Goal: Use online tool/utility

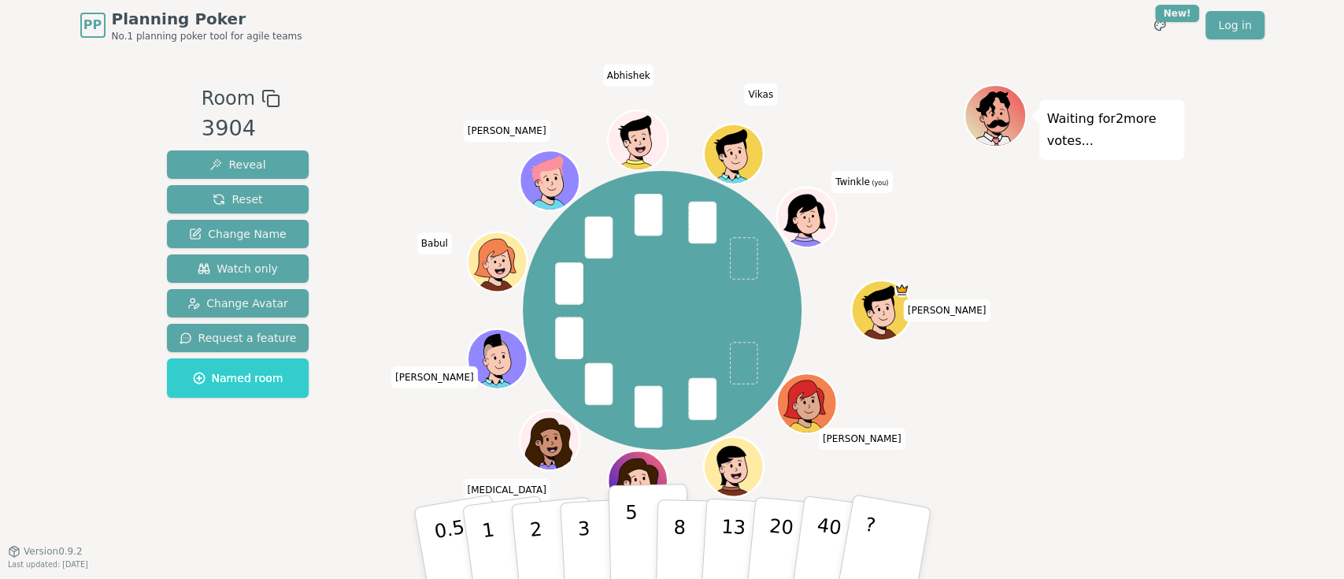
click at [622, 510] on button "5" at bounding box center [648, 543] width 81 height 120
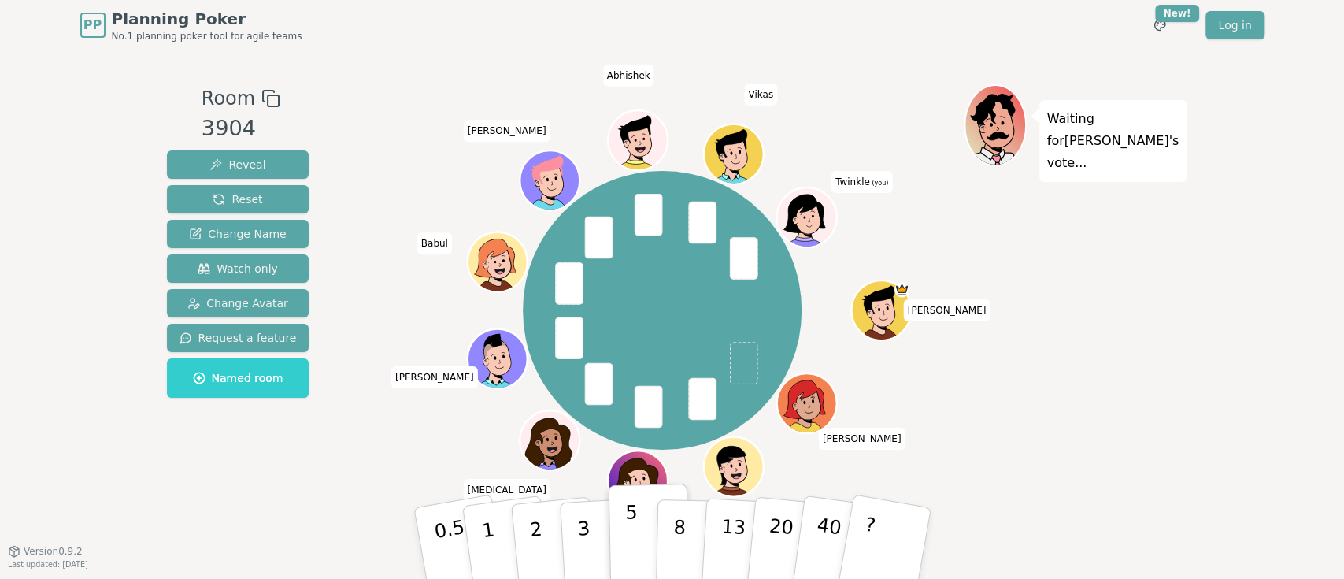
click at [622, 510] on button "5" at bounding box center [648, 543] width 81 height 120
click at [580, 532] on p "3" at bounding box center [584, 545] width 17 height 86
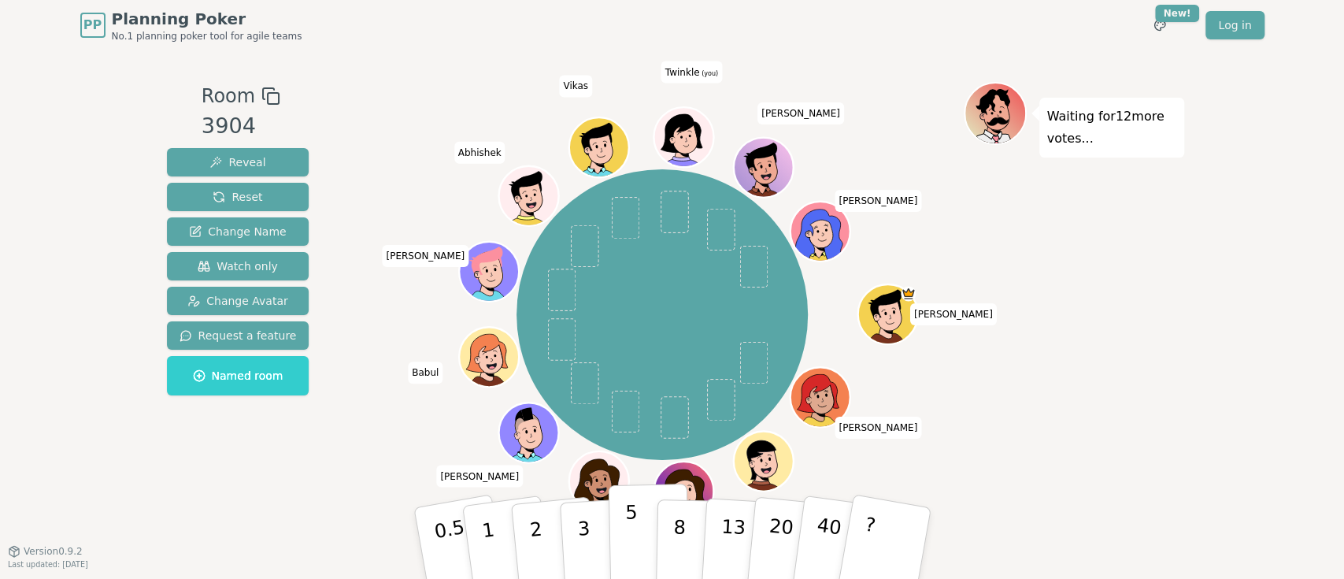
click at [638, 532] on button "5" at bounding box center [648, 543] width 81 height 120
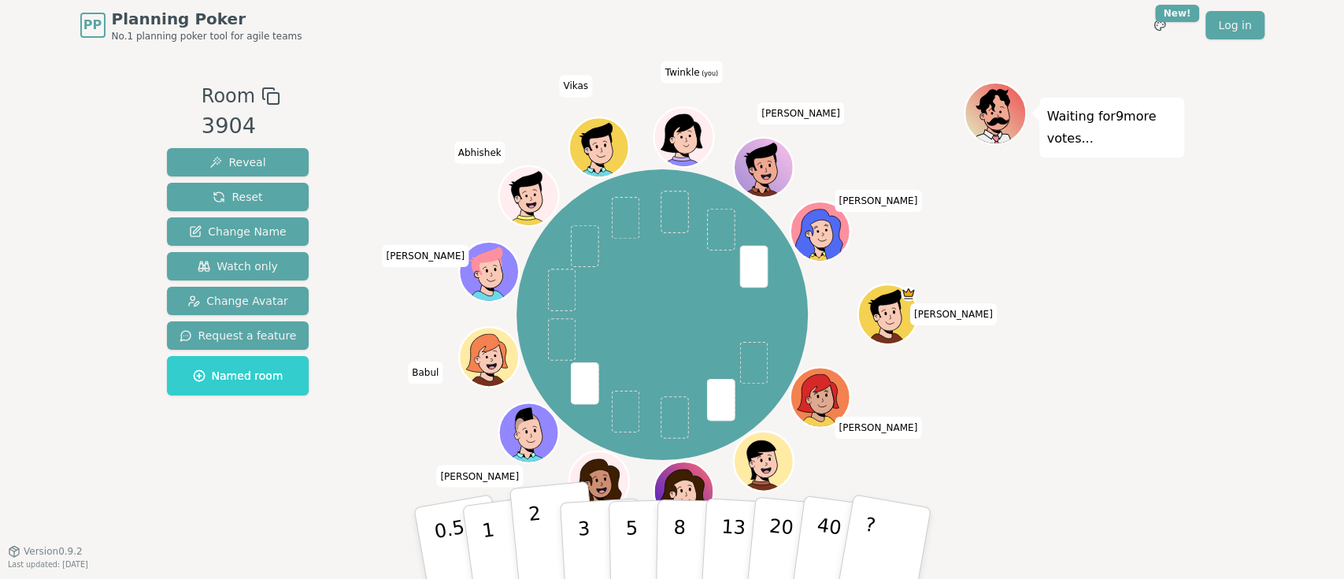
click at [550, 552] on button "2" at bounding box center [554, 543] width 90 height 125
click at [568, 537] on button "3" at bounding box center [601, 543] width 86 height 123
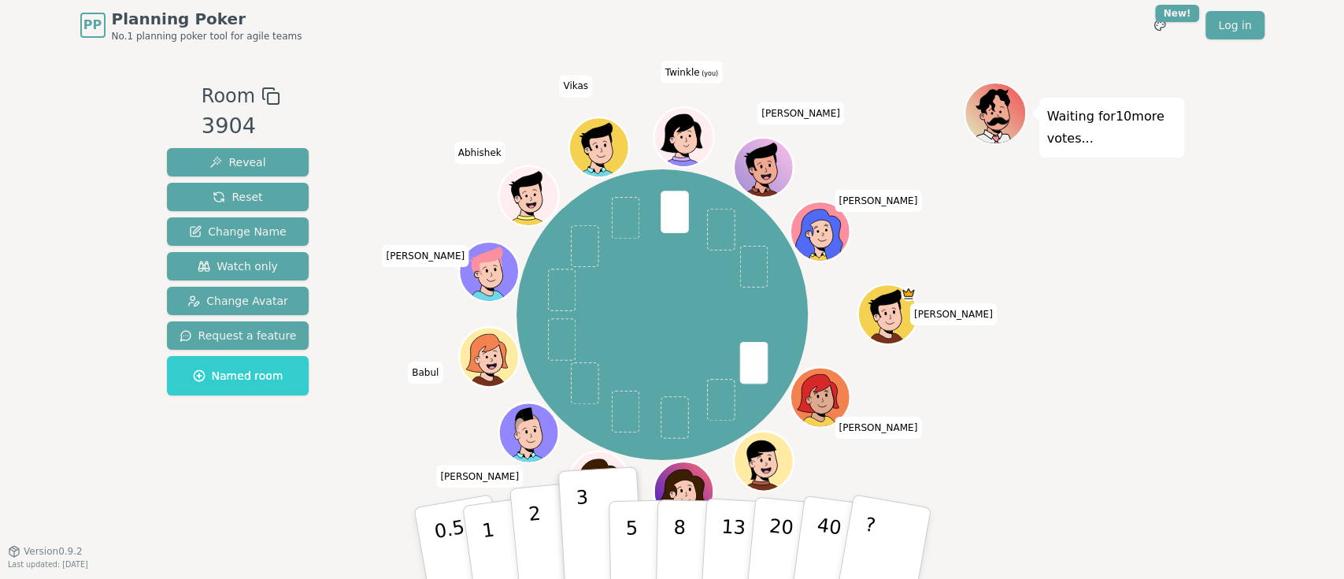
click at [544, 538] on button "2" at bounding box center [554, 543] width 90 height 125
